Goal: Task Accomplishment & Management: Manage account settings

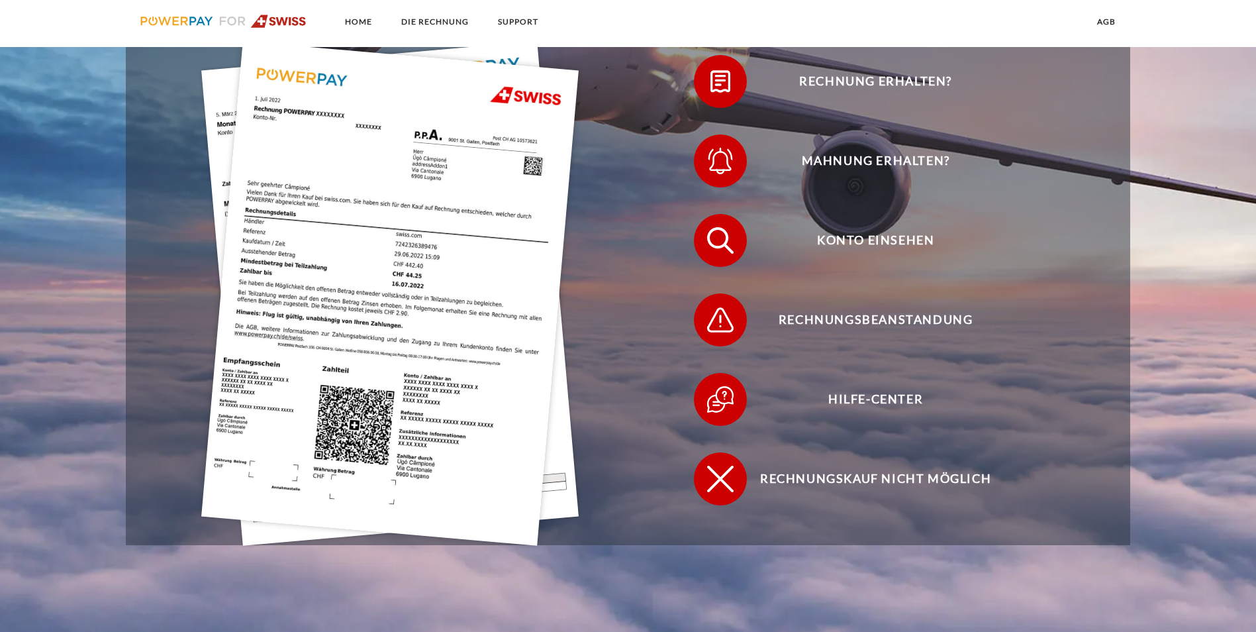
scroll to position [463, 0]
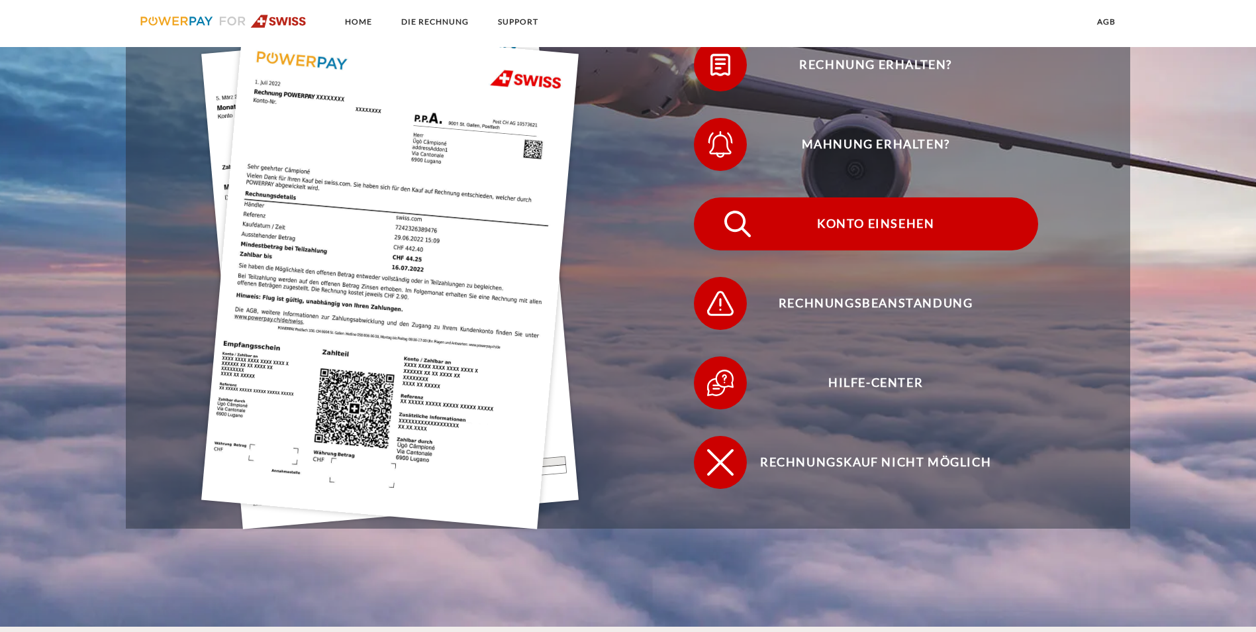
click at [713, 197] on span "Konto einsehen" at bounding box center [875, 223] width 324 height 53
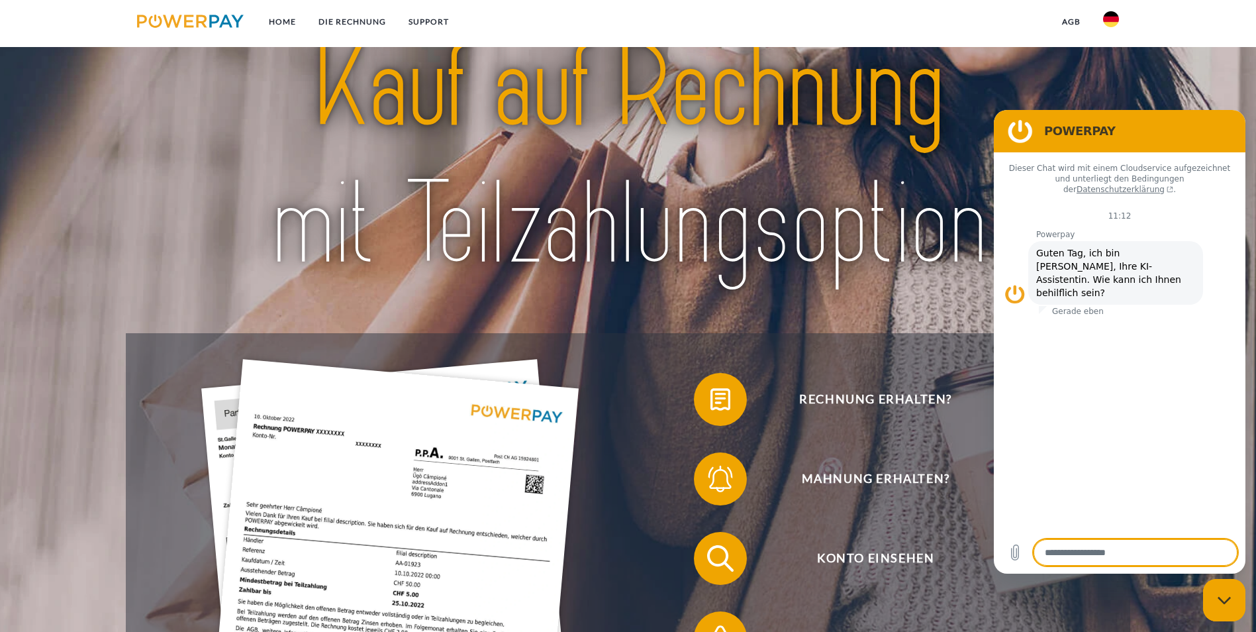
scroll to position [132, 0]
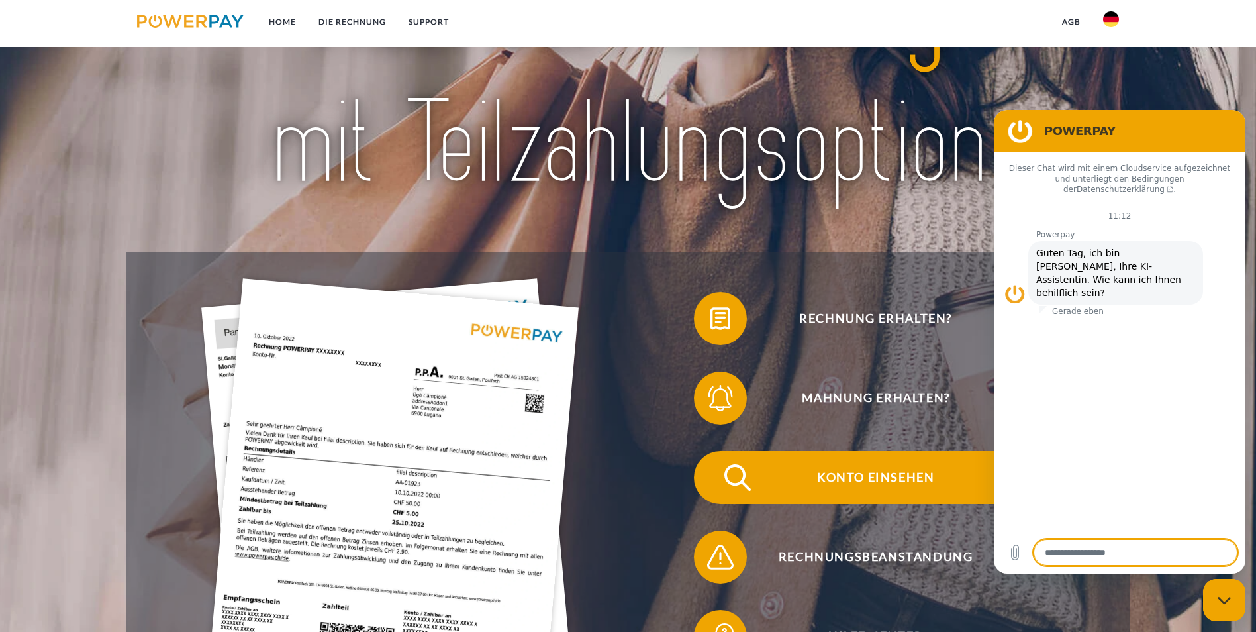
click at [713, 451] on span "Konto einsehen" at bounding box center [875, 477] width 324 height 53
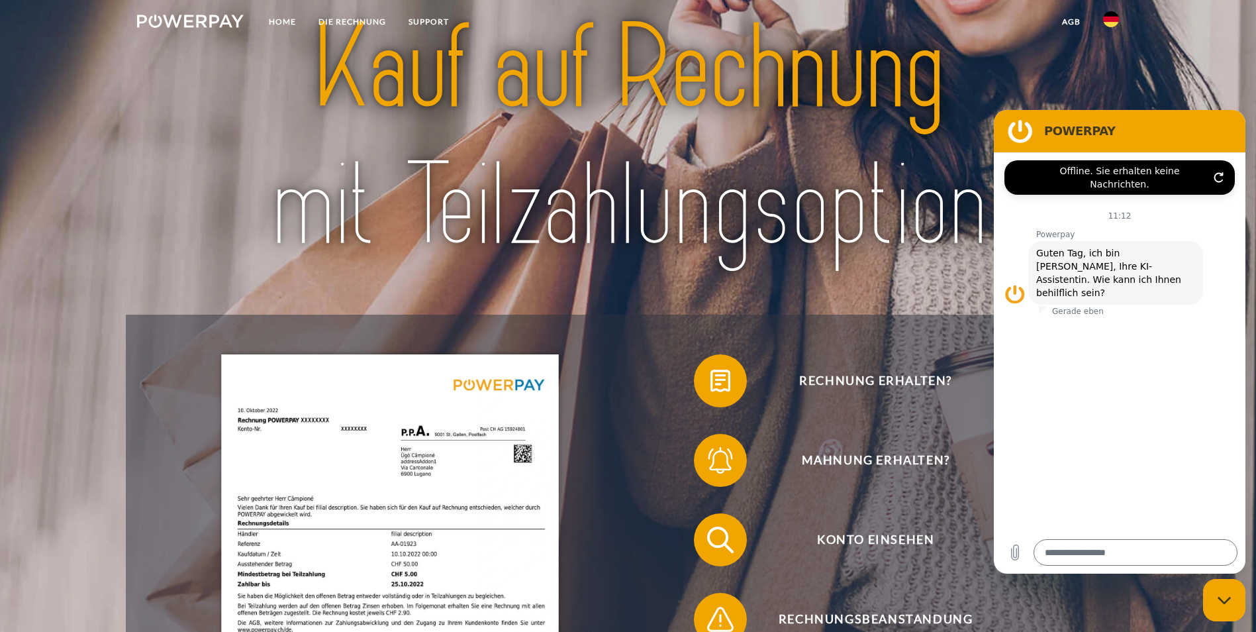
scroll to position [0, 0]
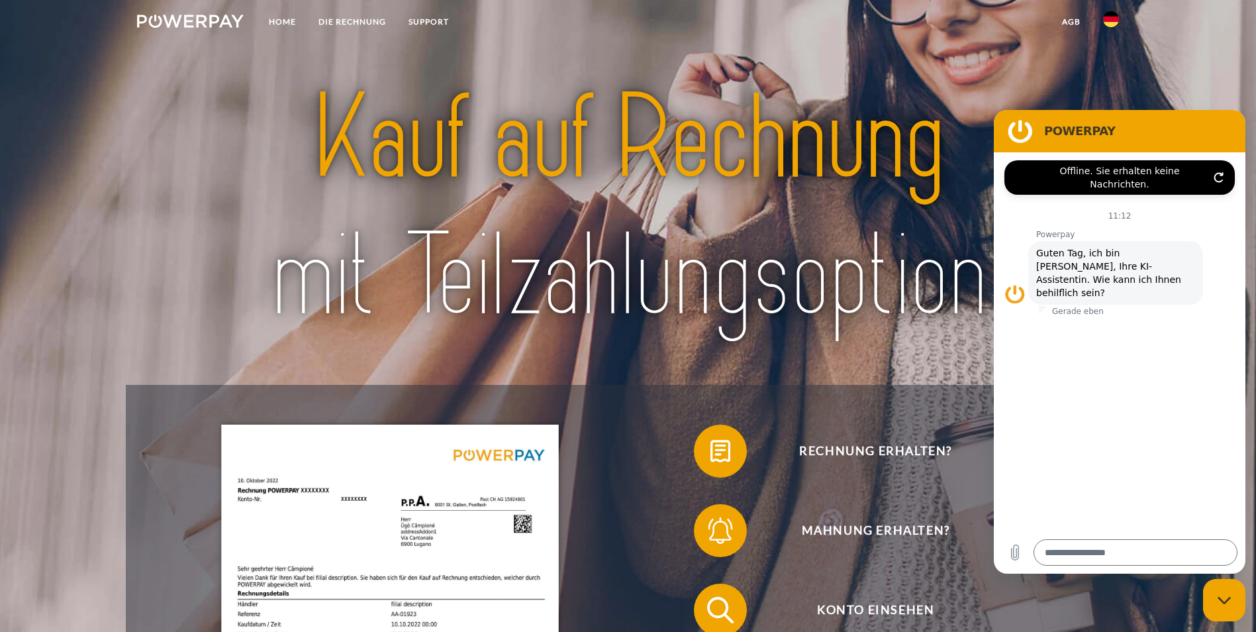
click at [801, 357] on div at bounding box center [628, 208] width 1005 height 353
click at [1202, 72] on header "Home DIE RECHNUNG SUPPORT" at bounding box center [628, 506] width 1256 height 1012
click at [1112, 21] on img at bounding box center [1111, 19] width 16 height 16
click at [1228, 602] on icon "Messaging-Fenster schließen" at bounding box center [1225, 600] width 14 height 9
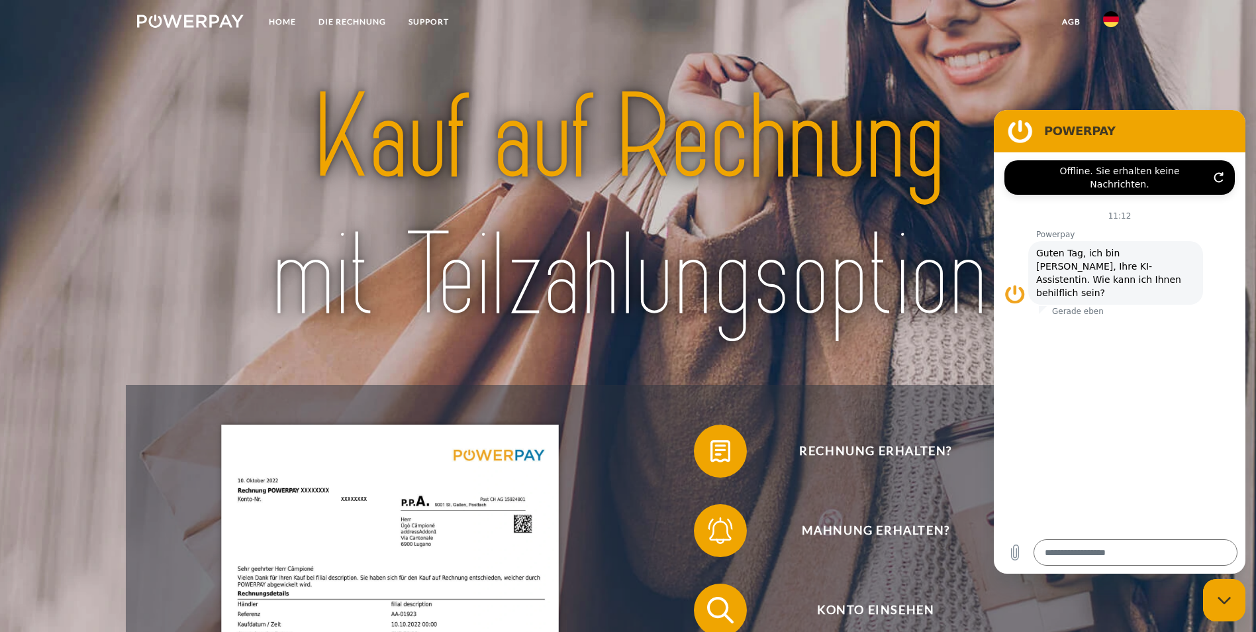
type textarea "*"
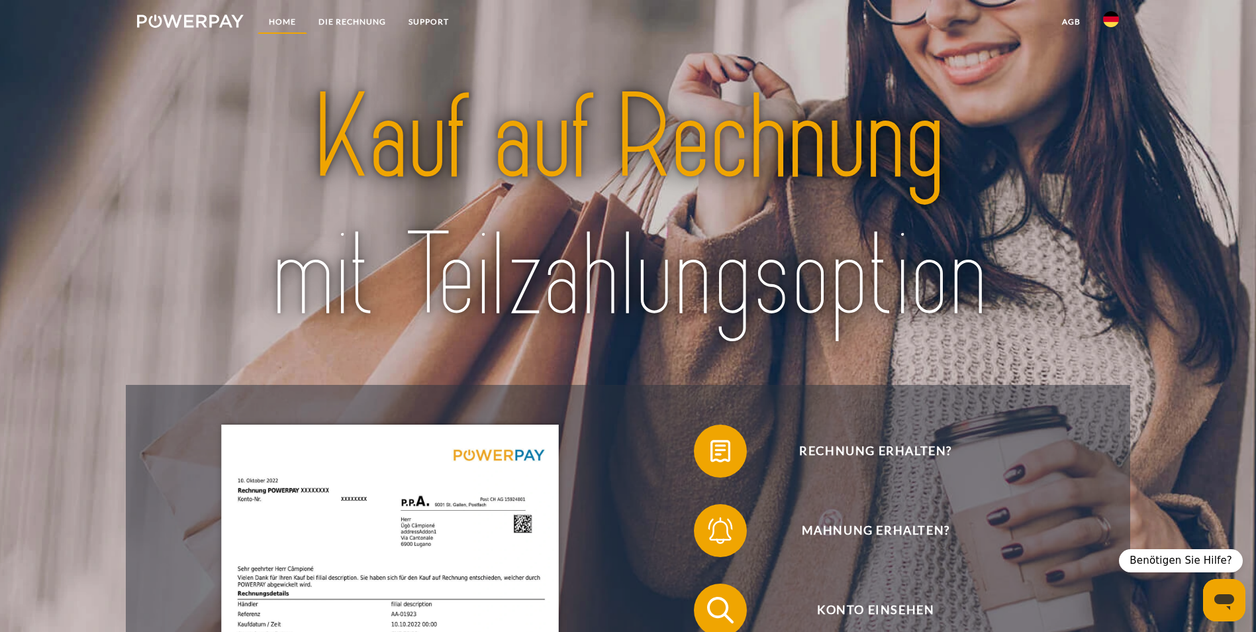
click at [294, 19] on link "Home" at bounding box center [283, 22] width 50 height 24
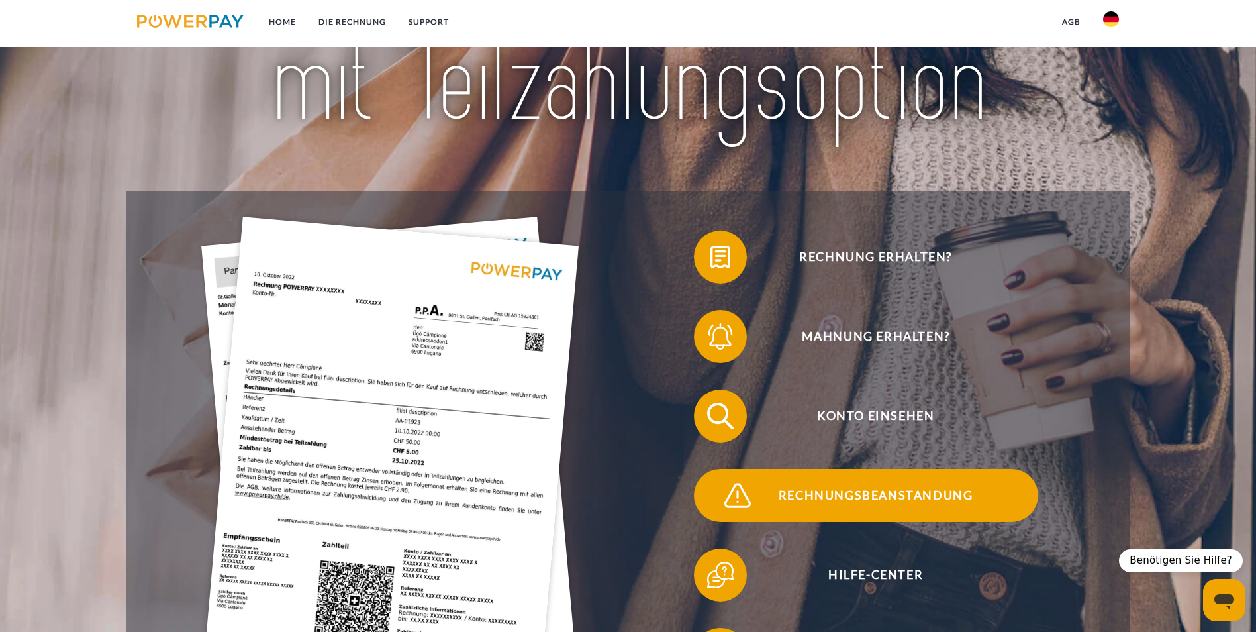
scroll to position [265, 0]
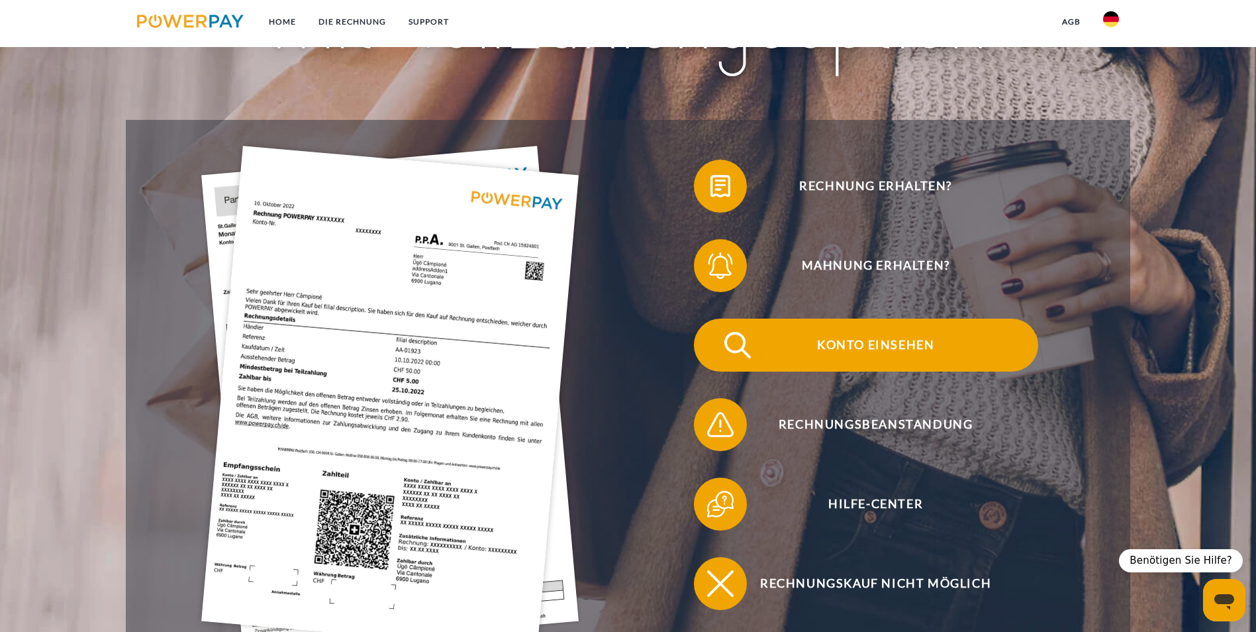
click at [713, 318] on span "Konto einsehen" at bounding box center [875, 344] width 324 height 53
